Goal: Find specific page/section: Find specific page/section

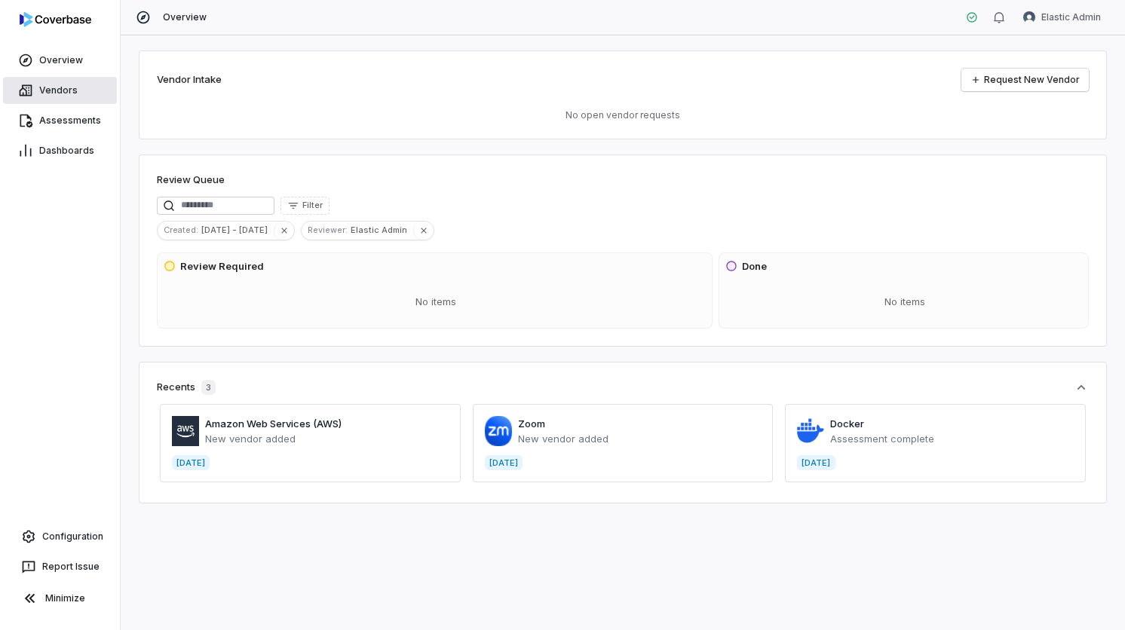
click at [47, 97] on link "Vendors" at bounding box center [60, 90] width 114 height 27
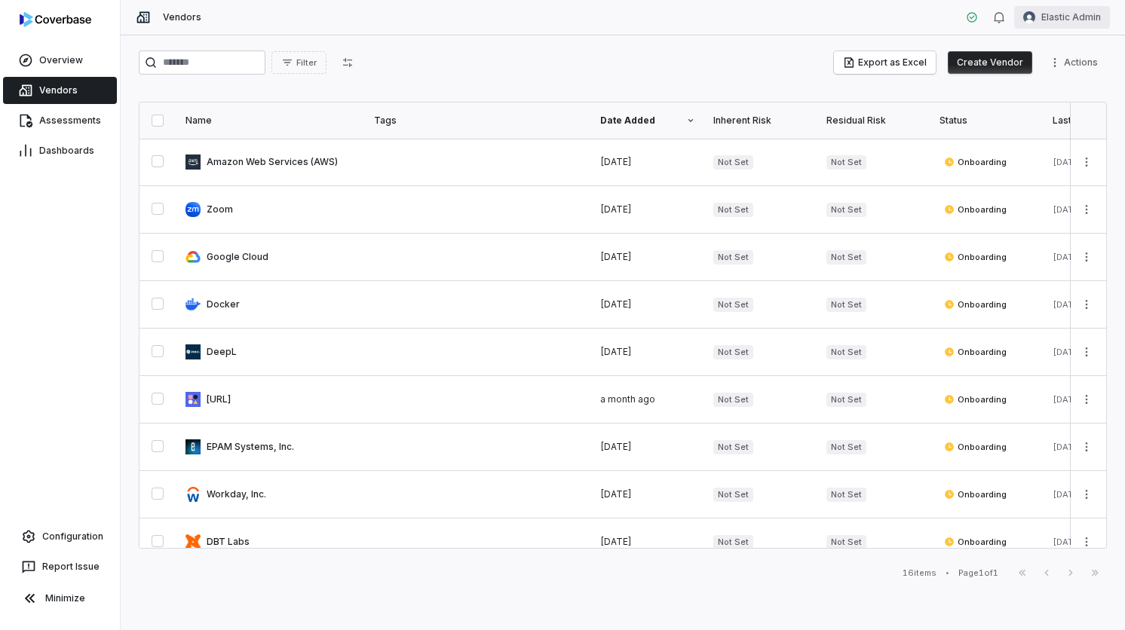
click at [1085, 21] on html "Overview Vendors Assessments Dashboards Configuration Report Issue Minimize Ven…" at bounding box center [562, 315] width 1125 height 630
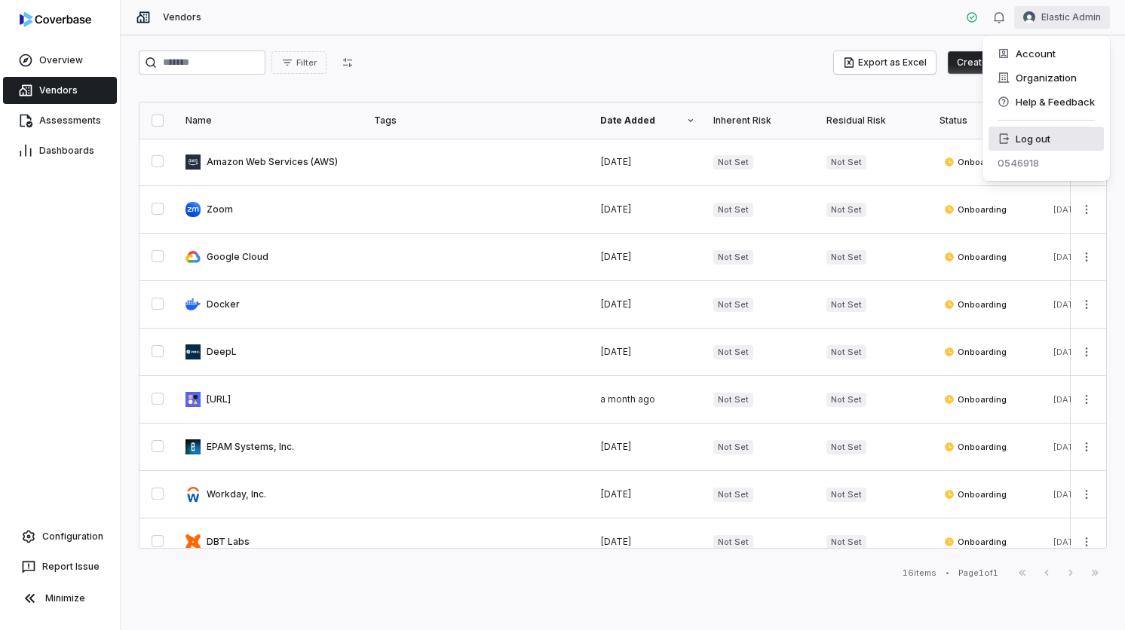
click at [1049, 134] on div "Log out" at bounding box center [1045, 139] width 115 height 24
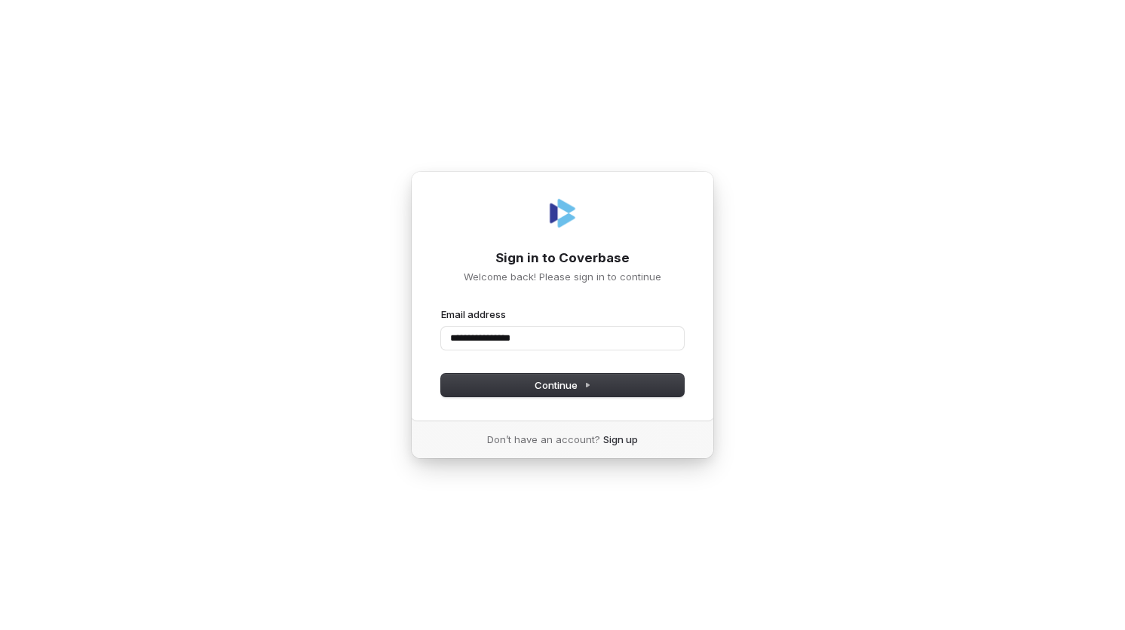
type input "**********"
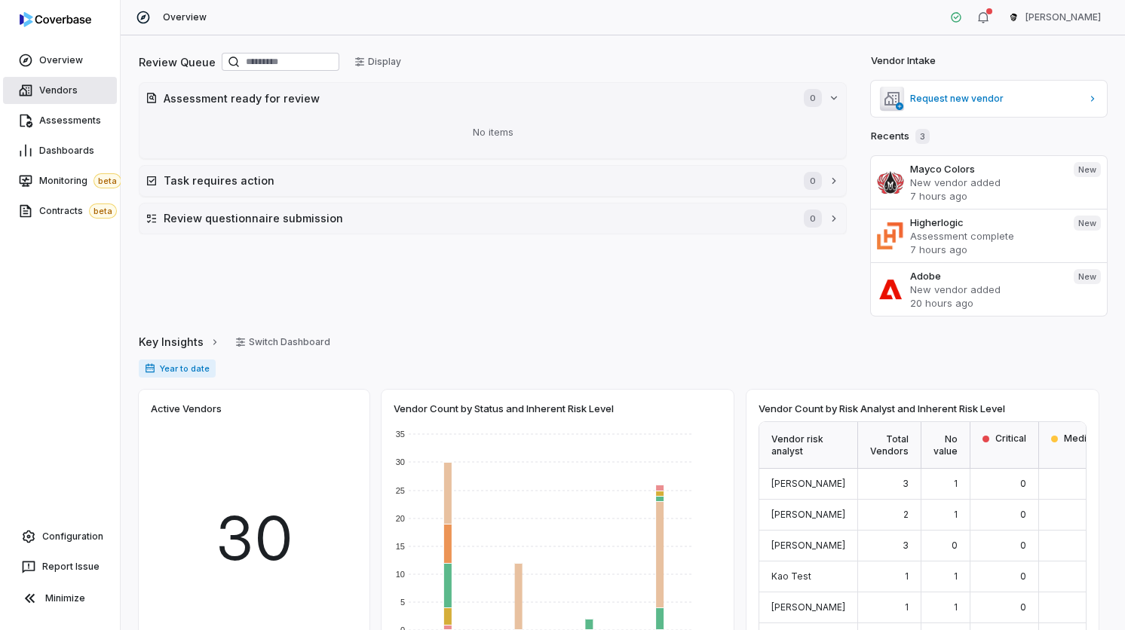
click at [65, 98] on link "Vendors" at bounding box center [60, 90] width 114 height 27
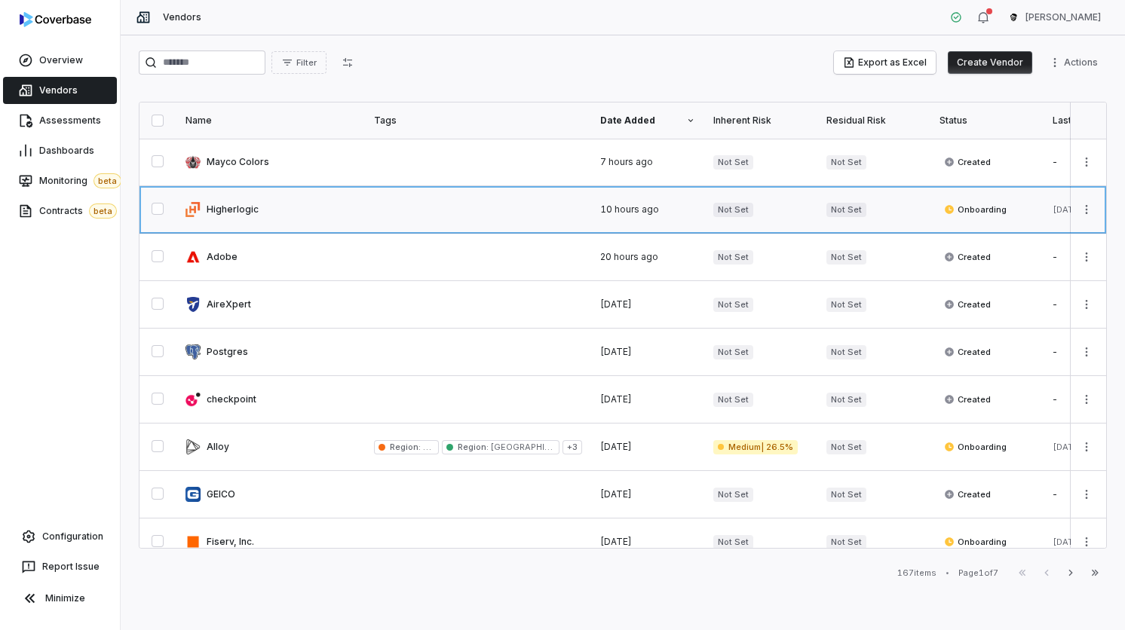
click at [348, 200] on link at bounding box center [270, 209] width 188 height 47
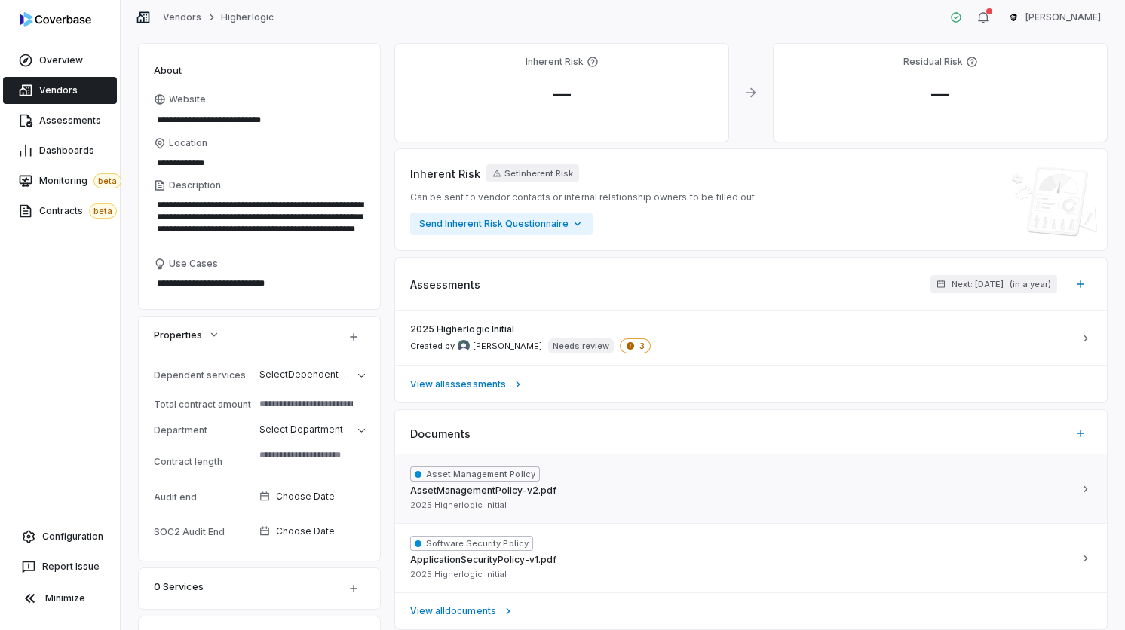
scroll to position [212, 0]
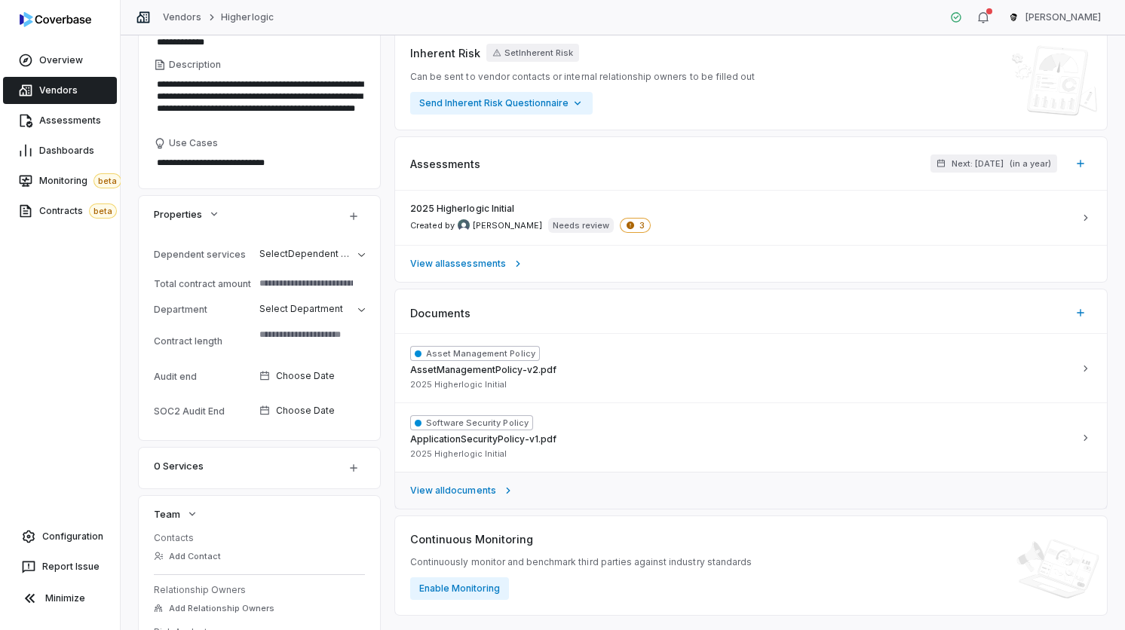
click at [492, 482] on link "View all documents" at bounding box center [751, 490] width 712 height 37
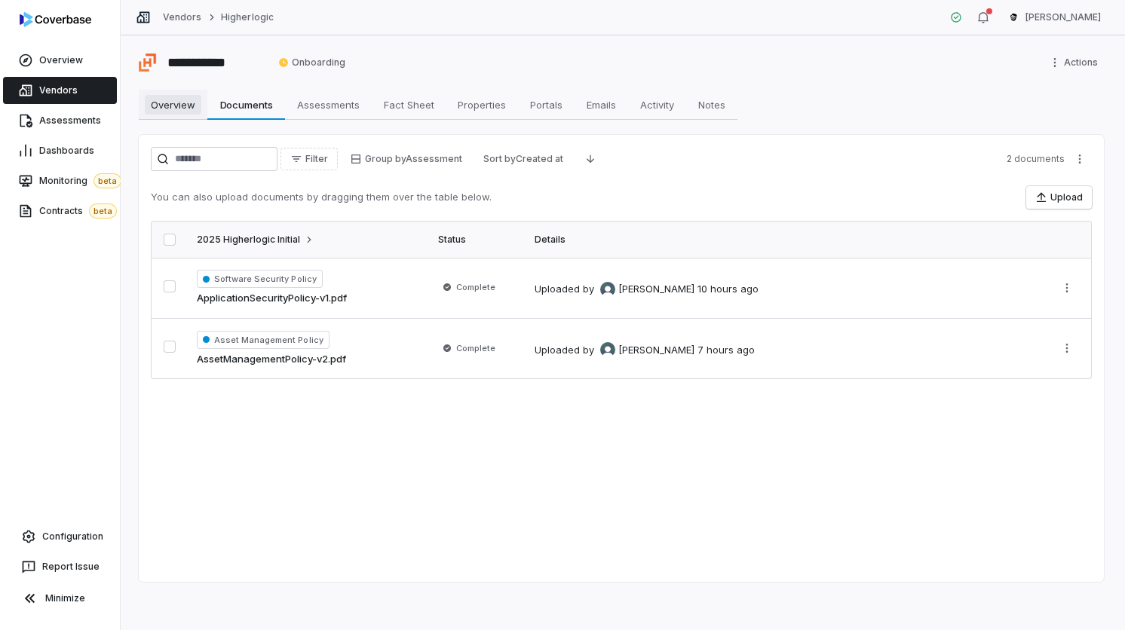
click at [176, 108] on span "Overview" at bounding box center [173, 105] width 57 height 20
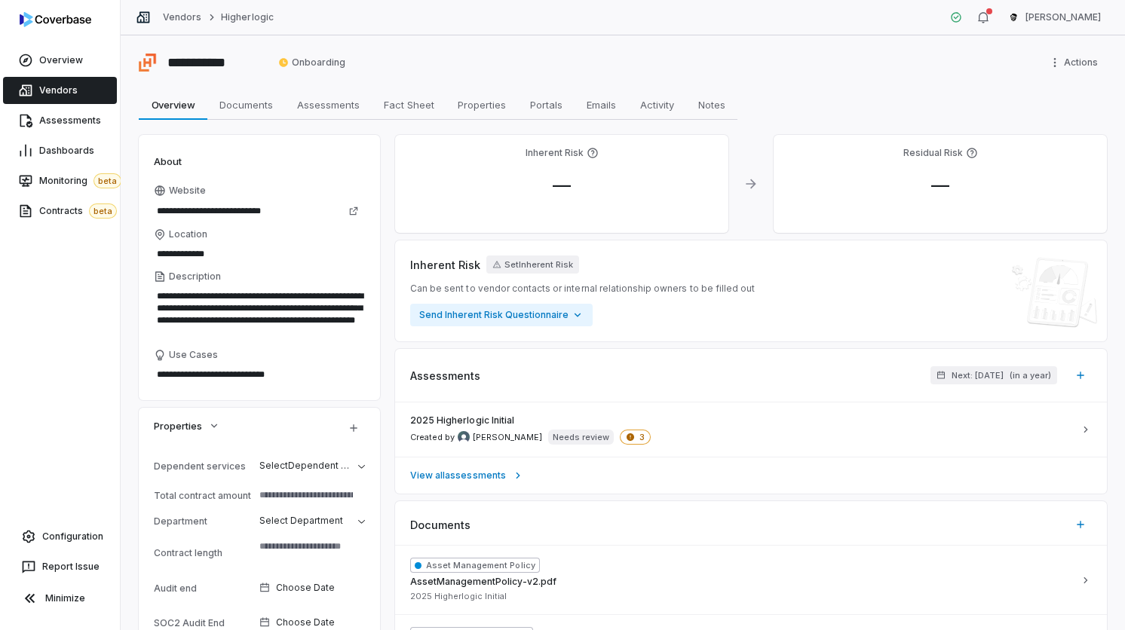
type textarea "*"
